Goal: Task Accomplishment & Management: Manage account settings

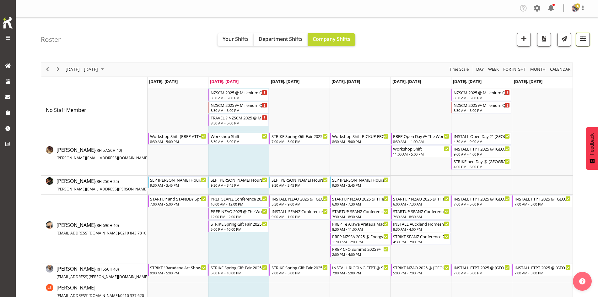
click at [585, 42] on span "button" at bounding box center [583, 39] width 8 height 8
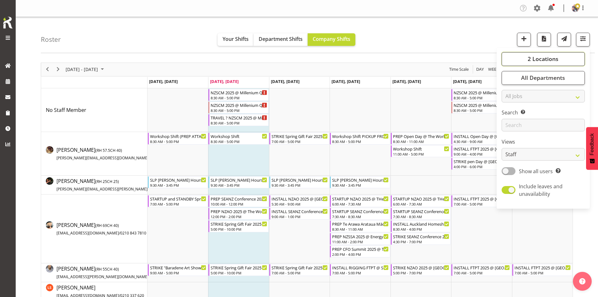
click at [561, 55] on button "2 Locations" at bounding box center [543, 59] width 83 height 14
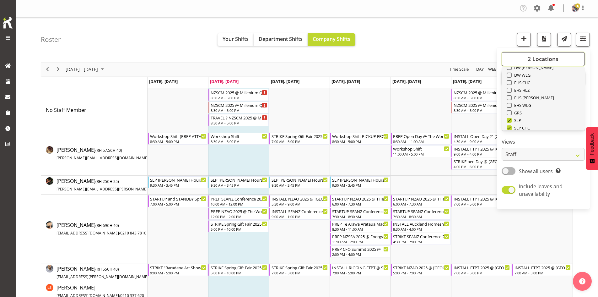
scroll to position [63, 0]
click at [519, 108] on span "SLP" at bounding box center [517, 109] width 10 height 5
click at [511, 108] on input "SLP" at bounding box center [509, 110] width 4 height 4
checkbox input "false"
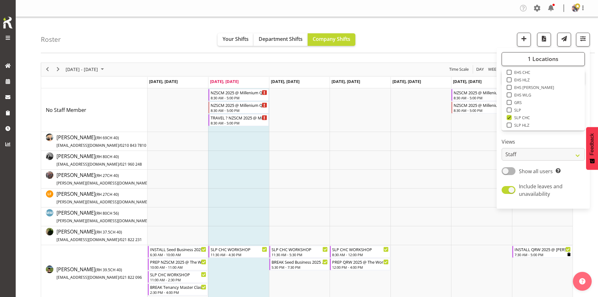
click at [339, 71] on div "[DATE] - [DATE] [DATE] Day Week Fortnight Month calendar Month Agenda Time Scale" at bounding box center [307, 69] width 532 height 13
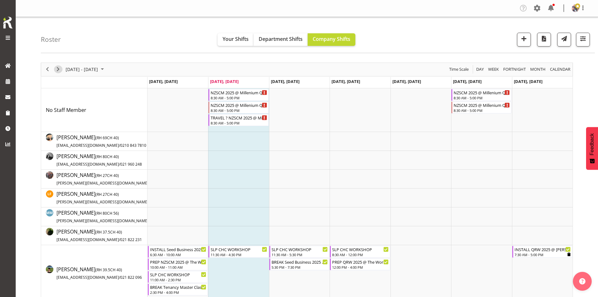
click at [60, 68] on span "Next" at bounding box center [58, 69] width 8 height 8
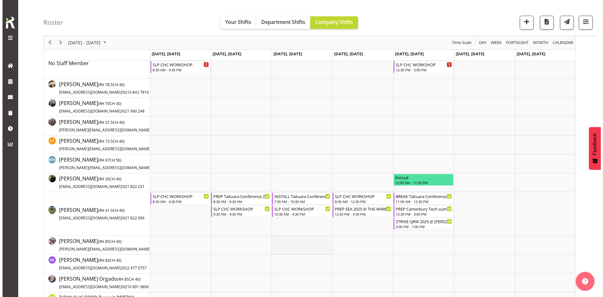
scroll to position [94, 0]
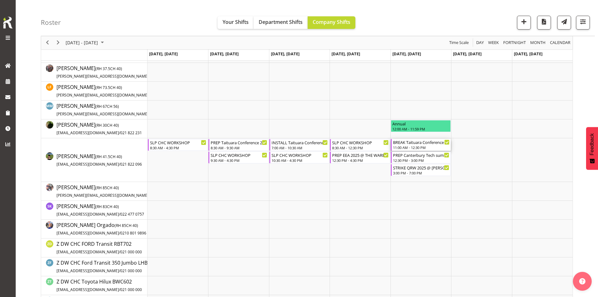
click at [427, 145] on div "BREAK Taituara Conference 2025 @ [GEOGRAPHIC_DATA] On Site @ 1130 11:00 AM - 12…" at bounding box center [421, 145] width 57 height 12
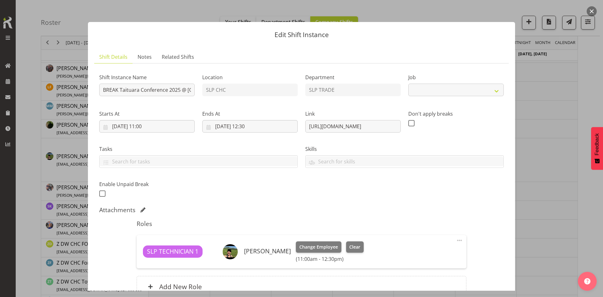
select select "9914"
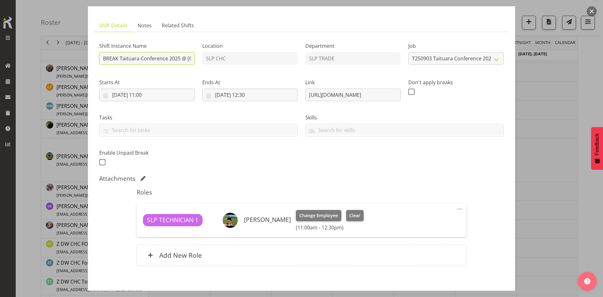
click at [171, 59] on input "BREAK Taituara Conference 2025 @ [GEOGRAPHIC_DATA] On Site @ 1130" at bounding box center [146, 58] width 95 height 13
type input "BREAK Taituara Conference 2025 @ [GEOGRAPHIC_DATA] On Site @ 1500"
click at [189, 95] on input "[DATE] 11:00" at bounding box center [146, 95] width 95 height 13
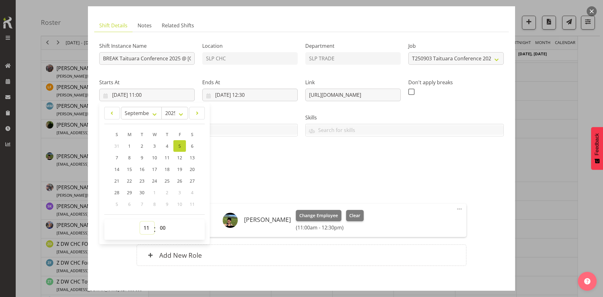
click at [144, 228] on select "00 01 02 03 04 05 06 07 08 09 10 11 12 13 14 15 16 17 18 19 20 21 22 23" at bounding box center [147, 227] width 14 height 13
select select "14"
click at [140, 221] on select "00 01 02 03 04 05 06 07 08 09 10 11 12 13 14 15 16 17 18 19 20 21 22 23" at bounding box center [147, 227] width 14 height 13
type input "[DATE] 14:00"
click at [163, 230] on select "00 01 02 03 04 05 06 07 08 09 10 11 12 13 14 15 16 17 18 19 20 21 22 23 24 25 2…" at bounding box center [163, 227] width 14 height 13
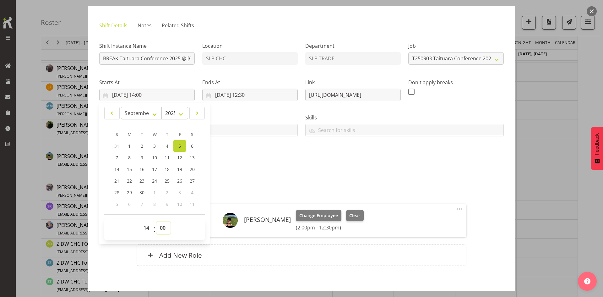
select select "30"
click at [156, 221] on select "00 01 02 03 04 05 06 07 08 09 10 11 12 13 14 15 16 17 18 19 20 21 22 23 24 25 2…" at bounding box center [163, 227] width 14 height 13
type input "[DATE] 14:30"
click at [300, 154] on div "Shift Instance Name BREAK Taituara Conference 2025 @ [GEOGRAPHIC_DATA] On Site …" at bounding box center [301, 102] width 412 height 138
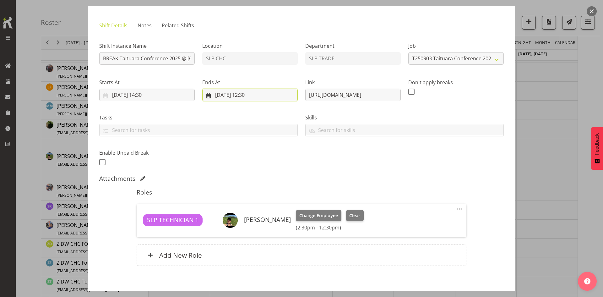
click at [258, 95] on input "[DATE] 12:30" at bounding box center [249, 95] width 95 height 13
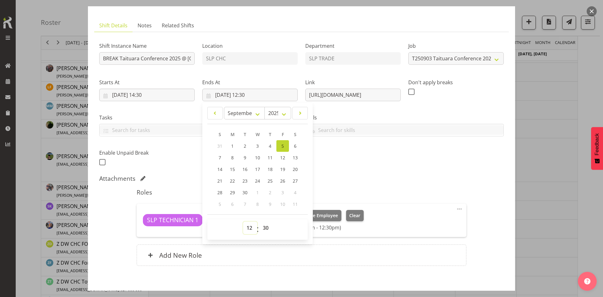
click at [248, 230] on select "00 01 02 03 04 05 06 07 08 09 10 11 12 13 14 15 16 17 18 19 20 21 22 23" at bounding box center [250, 227] width 14 height 13
select select "16"
click at [243, 221] on select "00 01 02 03 04 05 06 07 08 09 10 11 12 13 14 15 16 17 18 19 20 21 22 23" at bounding box center [250, 227] width 14 height 13
type input "[DATE] 16:30"
click at [380, 133] on input "text" at bounding box center [404, 130] width 198 height 10
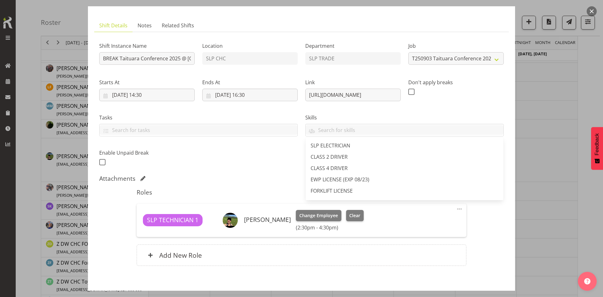
click at [296, 160] on div "Shift Instance Name BREAK Taituara Conference 2025 @ [GEOGRAPHIC_DATA] On Site …" at bounding box center [301, 102] width 412 height 138
click at [308, 147] on div "Shift Instance Name BREAK Taituara Conference 2025 @ [GEOGRAPHIC_DATA] On Site …" at bounding box center [301, 102] width 412 height 138
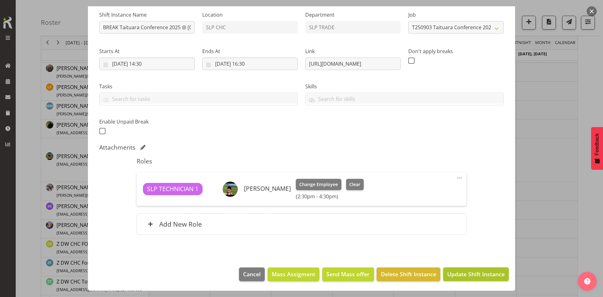
click at [451, 269] on button "Update Shift Instance" at bounding box center [476, 274] width 66 height 14
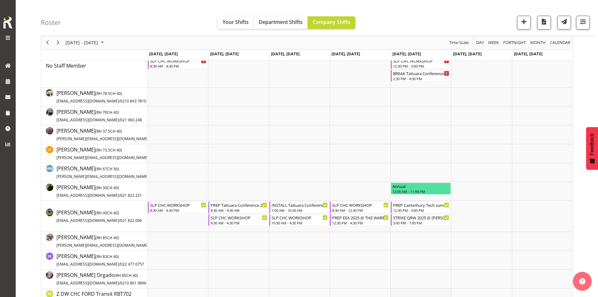
scroll to position [94, 0]
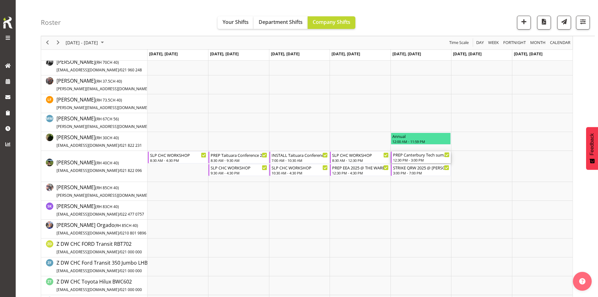
click at [427, 158] on div "12:30 PM - 3:00 PM" at bounding box center [421, 159] width 57 height 5
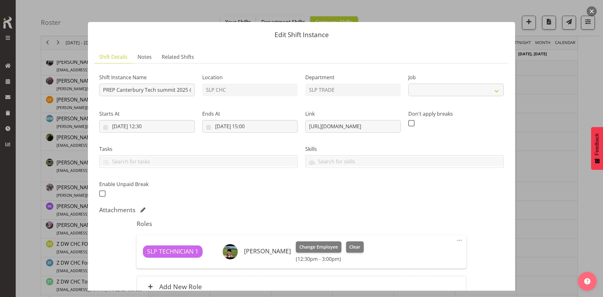
select select "9915"
click at [546, 152] on div at bounding box center [301, 148] width 603 height 297
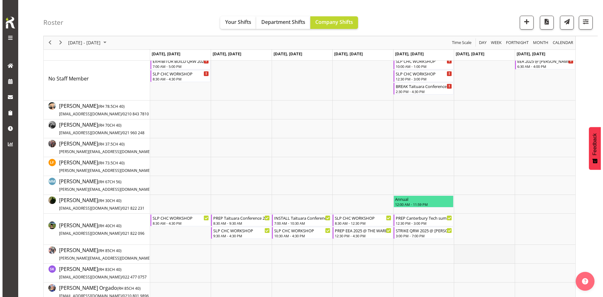
scroll to position [63, 0]
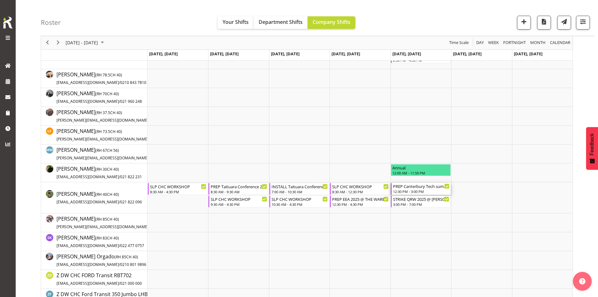
click at [421, 192] on div "12:30 PM - 3:00 PM" at bounding box center [421, 191] width 57 height 5
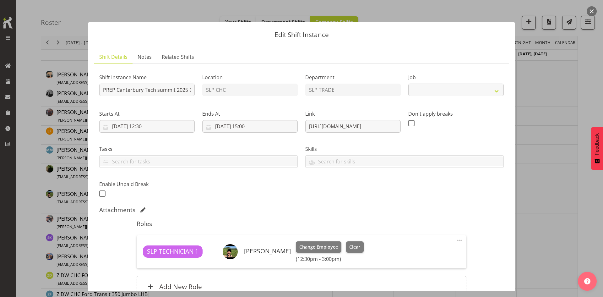
select select "9915"
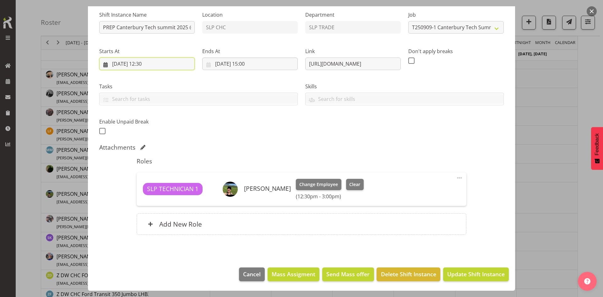
click at [165, 65] on input "[DATE] 12:30" at bounding box center [146, 63] width 95 height 13
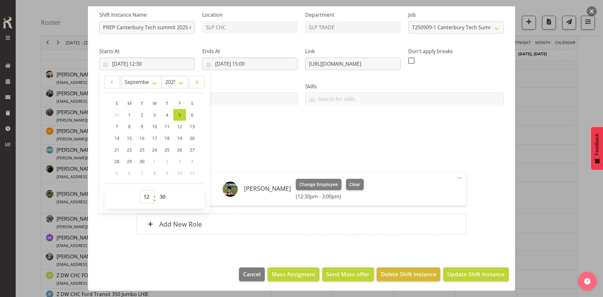
click at [141, 199] on select "00 01 02 03 04 05 06 07 08 09 10 11 12 13 14 15 16 17 18 19 20 21 22 23" at bounding box center [147, 196] width 14 height 13
select select "8"
click at [140, 190] on select "00 01 02 03 04 05 06 07 08 09 10 11 12 13 14 15 16 17 18 19 20 21 22 23" at bounding box center [147, 196] width 14 height 13
type input "[DATE] 08:30"
click at [253, 68] on input "[DATE] 15:00" at bounding box center [249, 63] width 95 height 13
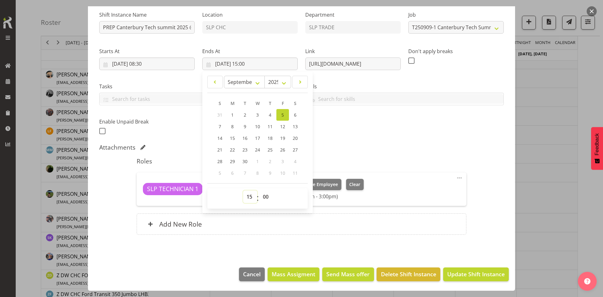
click at [248, 199] on select "00 01 02 03 04 05 06 07 08 09 10 11 12 13 14 15 16 17 18 19 20 21 22 23" at bounding box center [250, 196] width 14 height 13
select select "12"
click at [243, 190] on select "00 01 02 03 04 05 06 07 08 09 10 11 12 13 14 15 16 17 18 19 20 21 22 23" at bounding box center [250, 196] width 14 height 13
type input "[DATE] 12:00"
click at [460, 110] on div "Shift Instance Name PREP Canterbury Tech summit 2025 @ CHC Location SLP CHC Dep…" at bounding box center [301, 71] width 412 height 138
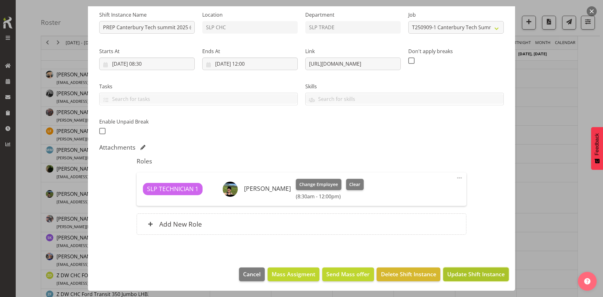
click at [457, 281] on button "Update Shift Instance" at bounding box center [476, 274] width 66 height 14
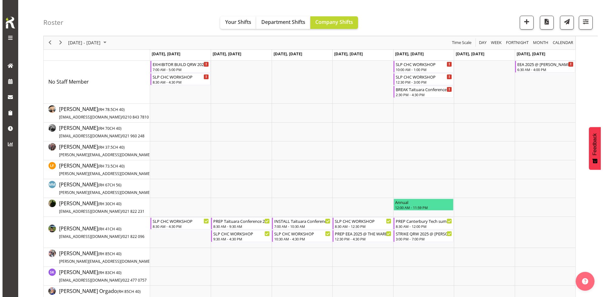
scroll to position [0, 0]
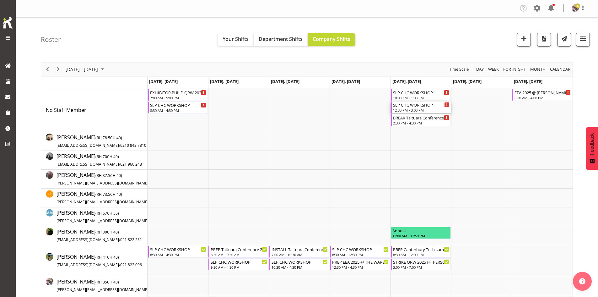
click at [411, 109] on div "12:30 PM - 3:00 PM" at bounding box center [421, 109] width 57 height 5
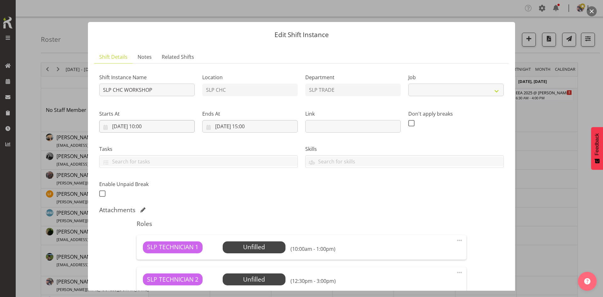
select select "45"
click at [166, 130] on input "[DATE] 10:00" at bounding box center [146, 126] width 95 height 13
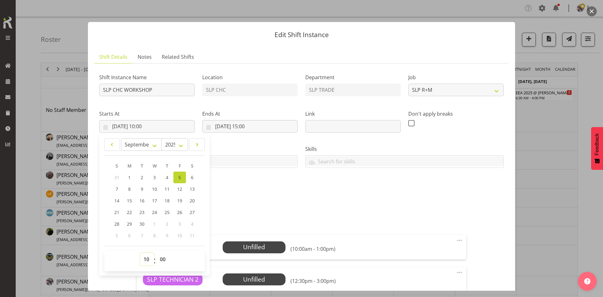
click at [144, 257] on select "00 01 02 03 04 05 06 07 08 09 10 11 12 13 14 15 16 17 18 19 20 21 22 23" at bounding box center [147, 259] width 14 height 13
select select "12"
click at [140, 253] on select "00 01 02 03 04 05 06 07 08 09 10 11 12 13 14 15 16 17 18 19 20 21 22 23" at bounding box center [147, 259] width 14 height 13
type input "[DATE] 12:00"
click at [251, 128] on input "[DATE] 15:00" at bounding box center [249, 126] width 95 height 13
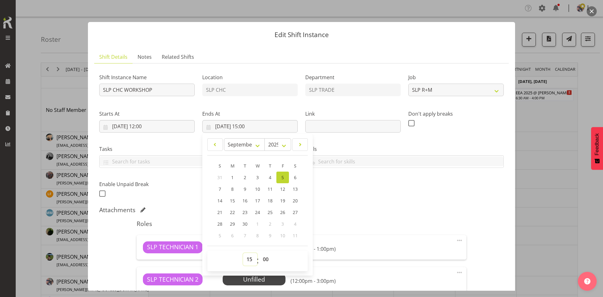
click at [247, 258] on select "00 01 02 03 04 05 06 07 08 09 10 11 12 13 14 15 16 17 18 19 20 21 22 23" at bounding box center [250, 259] width 14 height 13
select select "14"
click at [243, 253] on select "00 01 02 03 04 05 06 07 08 09 10 11 12 13 14 15 16 17 18 19 20 21 22 23" at bounding box center [250, 259] width 14 height 13
type input "[DATE] 14:00"
click at [265, 258] on select "00 01 02 03 04 05 06 07 08 09 10 11 12 13 14 15 16 17 18 19 20 21 22 23 24 25 2…" at bounding box center [266, 259] width 14 height 13
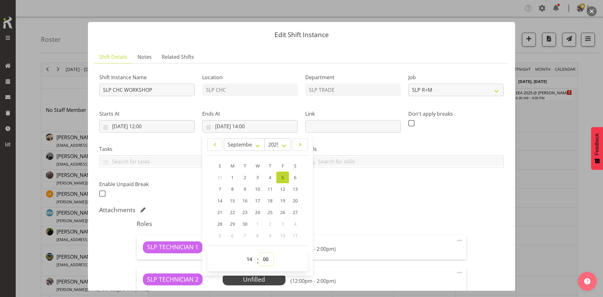
select select "30"
click at [259, 253] on select "00 01 02 03 04 05 06 07 08 09 10 11 12 13 14 15 16 17 18 19 20 21 22 23 24 25 2…" at bounding box center [266, 259] width 14 height 13
type input "[DATE] 14:30"
click at [353, 208] on div "Attachments" at bounding box center [301, 210] width 404 height 8
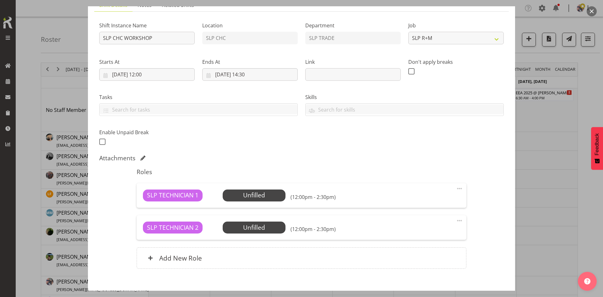
scroll to position [86, 0]
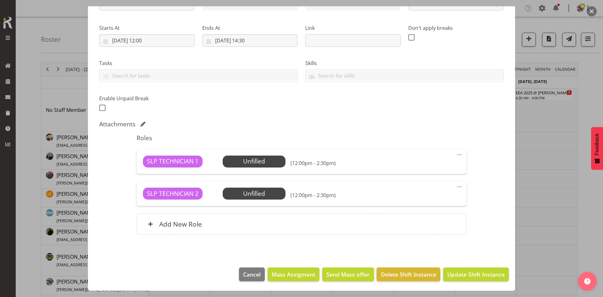
click at [457, 187] on span at bounding box center [460, 187] width 8 height 8
click at [435, 221] on link "Delete" at bounding box center [433, 222] width 60 height 11
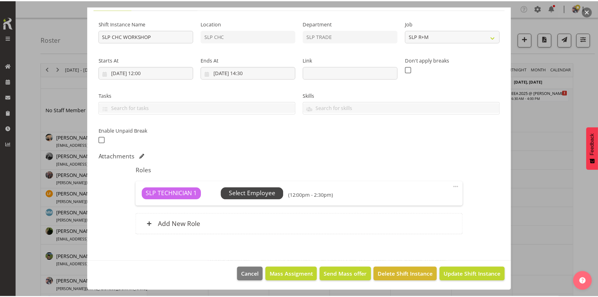
scroll to position [54, 0]
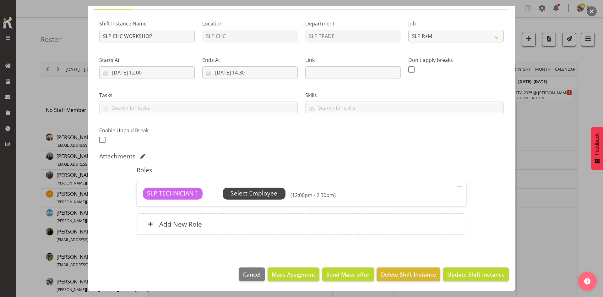
click at [258, 192] on span "Select Employee" at bounding box center [253, 193] width 47 height 9
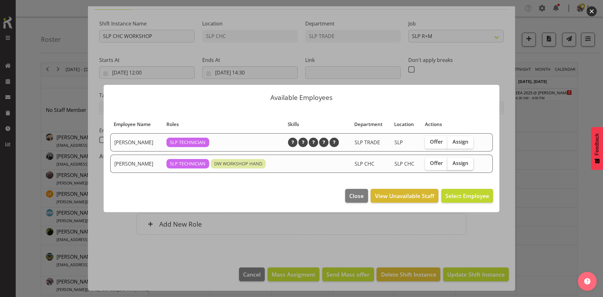
click at [462, 165] on span "Assign" at bounding box center [460, 163] width 16 height 6
click at [451, 165] on input "Assign" at bounding box center [449, 163] width 4 height 4
checkbox input "true"
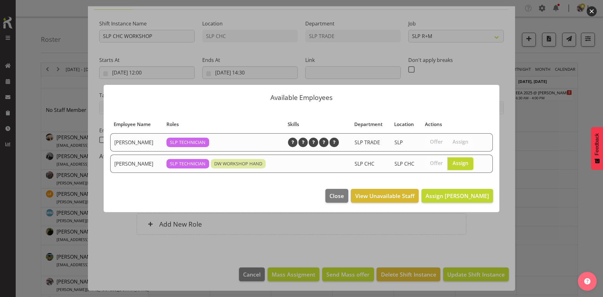
click at [460, 188] on footer "Close View Unavailable Staff Assign [PERSON_NAME]" at bounding box center [302, 197] width 396 height 30
click at [452, 197] on span "Assign [PERSON_NAME]" at bounding box center [456, 196] width 63 height 8
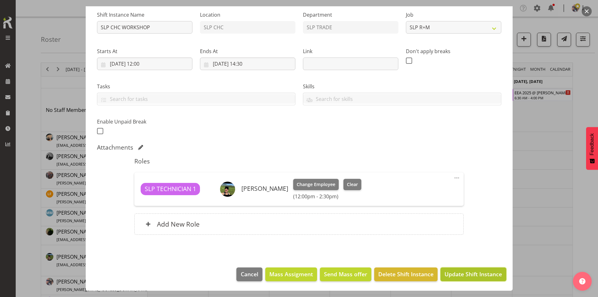
click at [454, 269] on button "Update Shift Instance" at bounding box center [474, 274] width 66 height 14
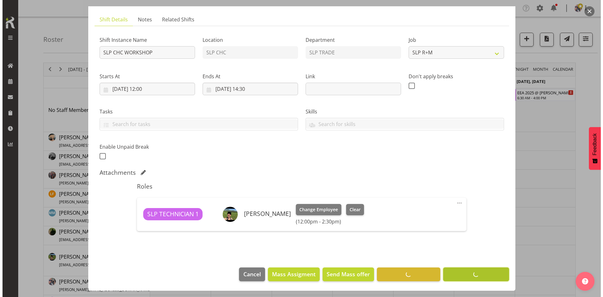
scroll to position [37, 0]
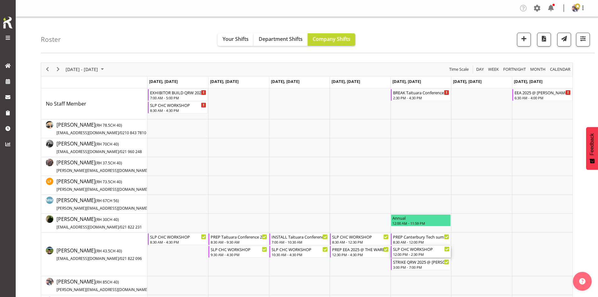
click at [421, 251] on div "SLP CHC WORKSHOP" at bounding box center [421, 249] width 57 height 6
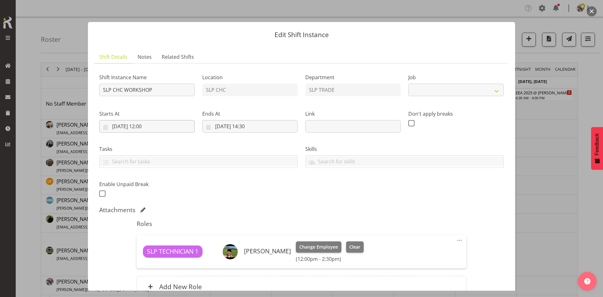
select select "45"
click at [258, 121] on input "[DATE] 14:30" at bounding box center [249, 126] width 95 height 13
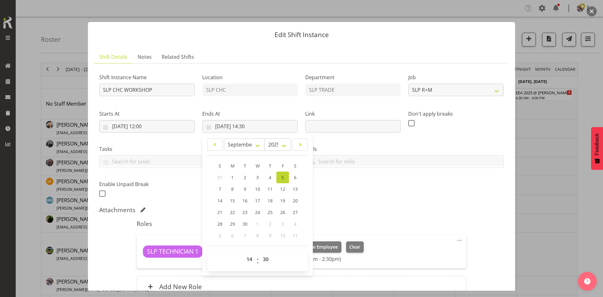
click at [257, 262] on span ":" at bounding box center [258, 261] width 2 height 16
click at [262, 261] on select "00 01 02 03 04 05 06 07 08 09 10 11 12 13 14 15 16 17 18 19 20 21 22 23 24 25 2…" at bounding box center [266, 259] width 14 height 13
select select "0"
click at [259, 253] on select "00 01 02 03 04 05 06 07 08 09 10 11 12 13 14 15 16 17 18 19 20 21 22 23 24 25 2…" at bounding box center [266, 259] width 14 height 13
type input "[DATE] 14:00"
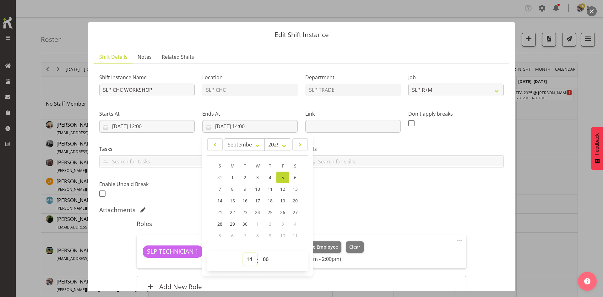
click at [248, 260] on select "00 01 02 03 04 05 06 07 08 09 10 11 12 13 14 15 16 17 18 19 20 21 22 23" at bounding box center [250, 259] width 14 height 13
select select "15"
click at [243, 253] on select "00 01 02 03 04 05 06 07 08 09 10 11 12 13 14 15 16 17 18 19 20 21 22 23" at bounding box center [250, 259] width 14 height 13
type input "[DATE] 15:00"
click at [348, 202] on div "Shift Instance Name SLP CHC WORKSHOP Location SLP CHC Department SLP TRADE Job …" at bounding box center [301, 134] width 412 height 138
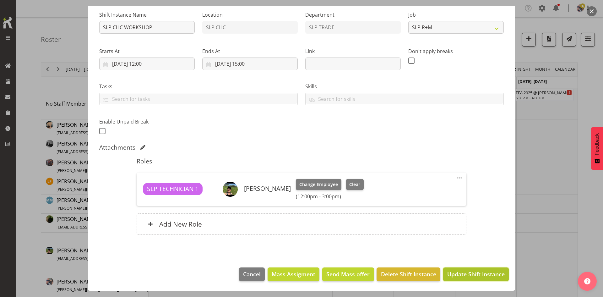
click at [461, 273] on span "Update Shift Instance" at bounding box center [475, 274] width 57 height 8
